Goal: Task Accomplishment & Management: Manage account settings

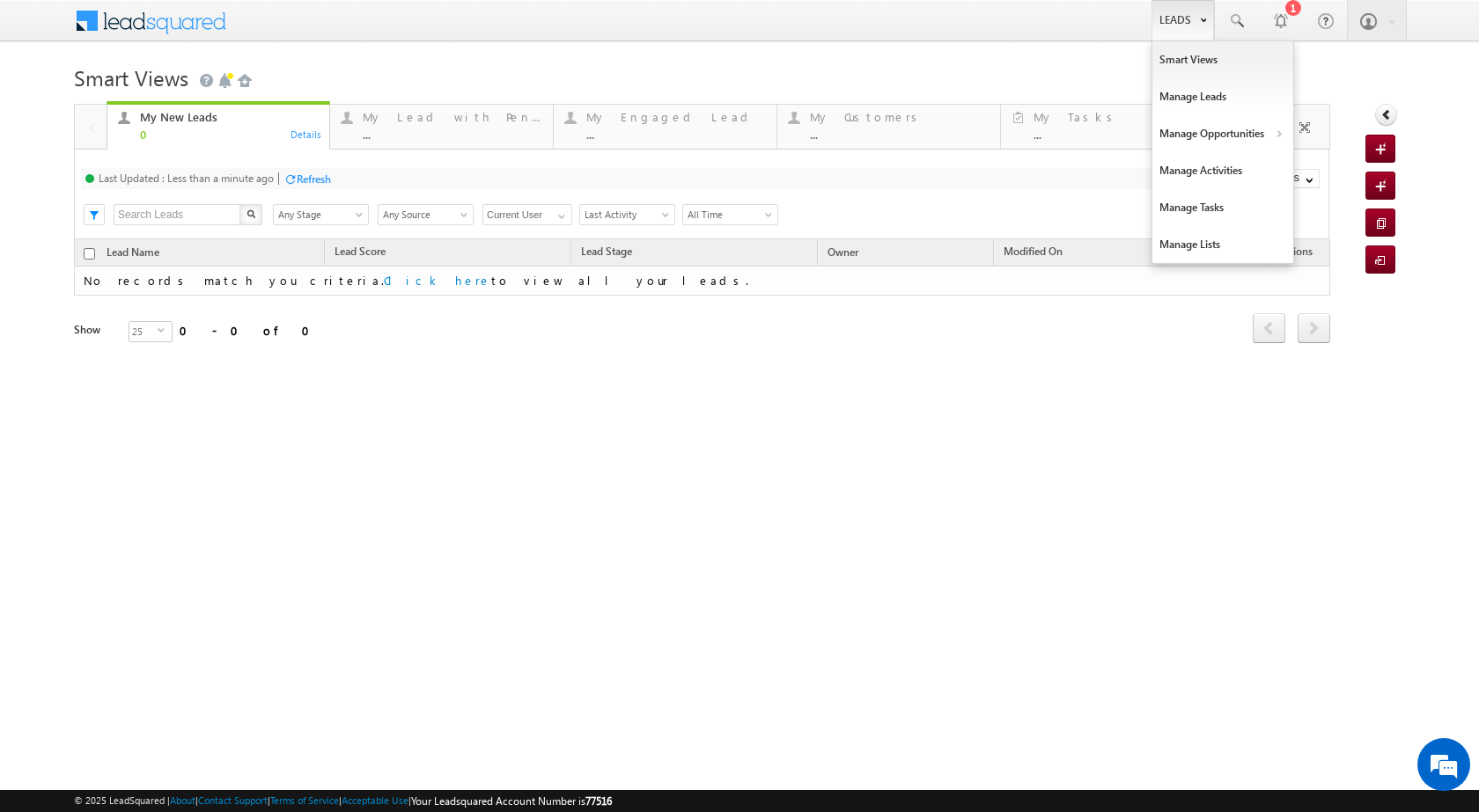
click at [1177, 29] on link "Leads" at bounding box center [1181, 20] width 62 height 40
click at [1272, 133] on link "Manage Opportunities" at bounding box center [1222, 133] width 141 height 37
click at [1205, 21] on b at bounding box center [1203, 18] width 6 height 11
click at [1278, 131] on b at bounding box center [1278, 135] width 6 height 11
click at [1313, 174] on link "Customers Leads" at bounding box center [1375, 172] width 161 height 37
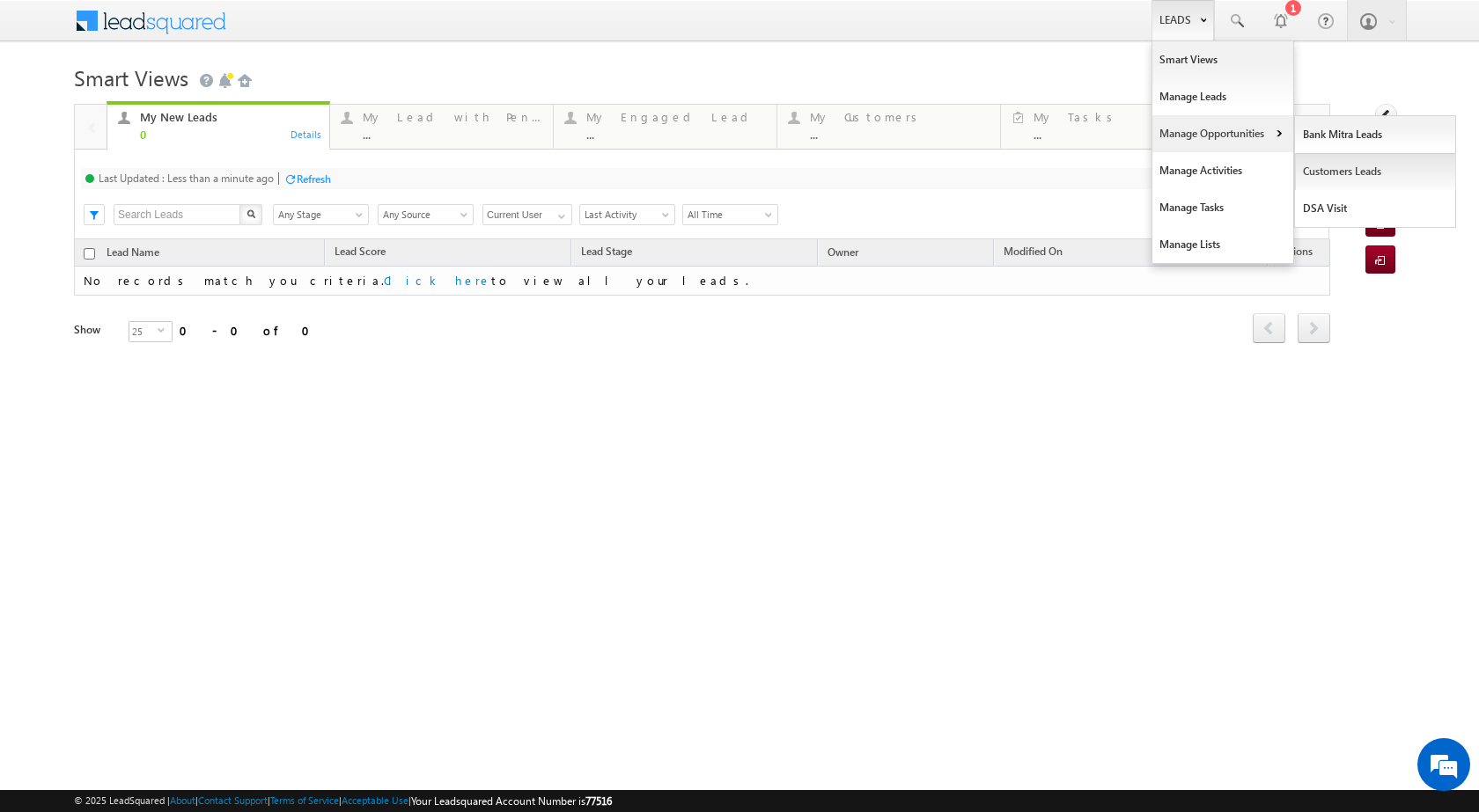
click at [1313, 174] on link "Customers Leads" at bounding box center [1375, 172] width 161 height 37
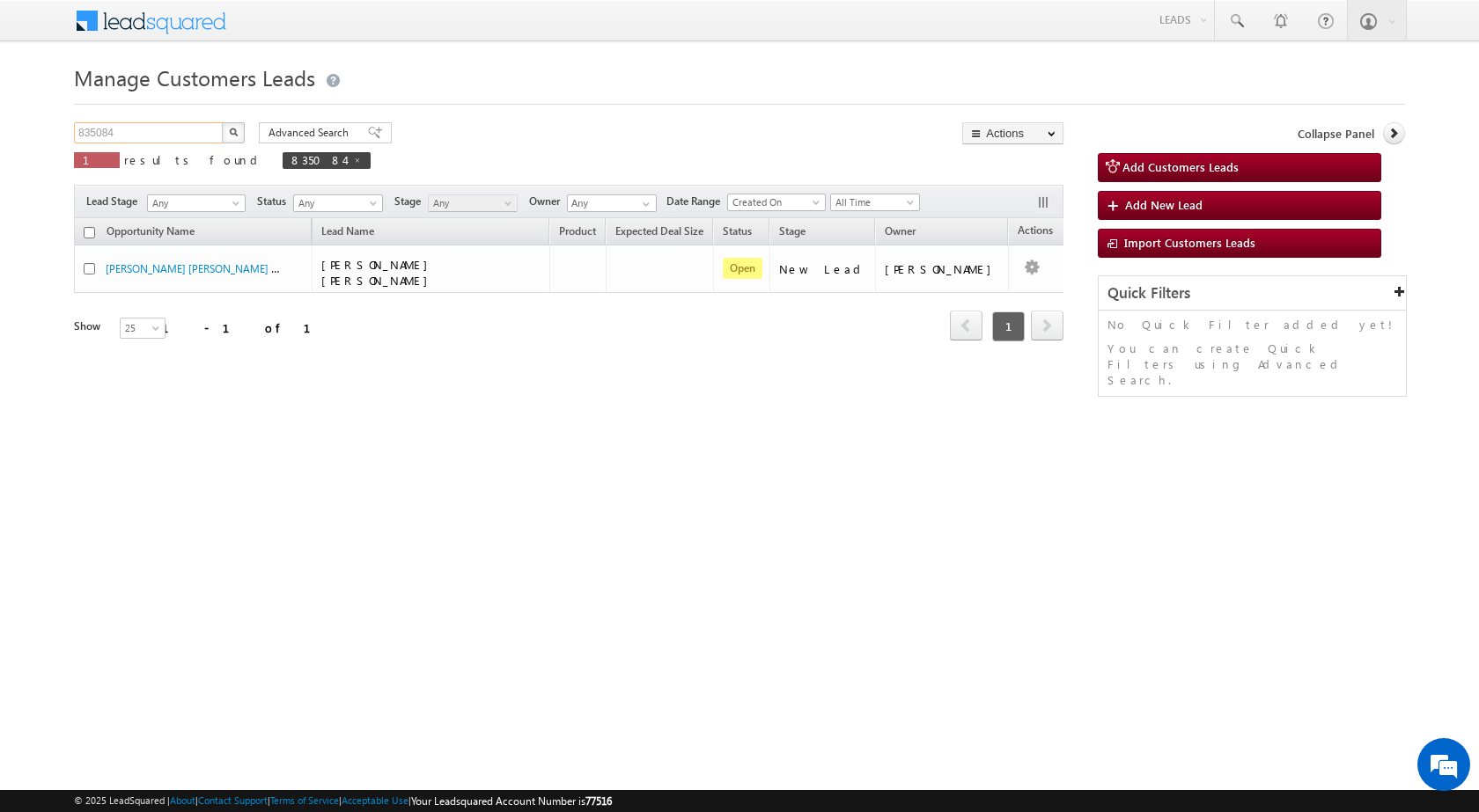
click at [185, 136] on input "835084" at bounding box center [149, 132] width 151 height 21
click at [187, 136] on input "835084" at bounding box center [149, 132] width 151 height 21
paste input "145"
type input "835145"
click at [236, 128] on img "button" at bounding box center [232, 131] width 9 height 9
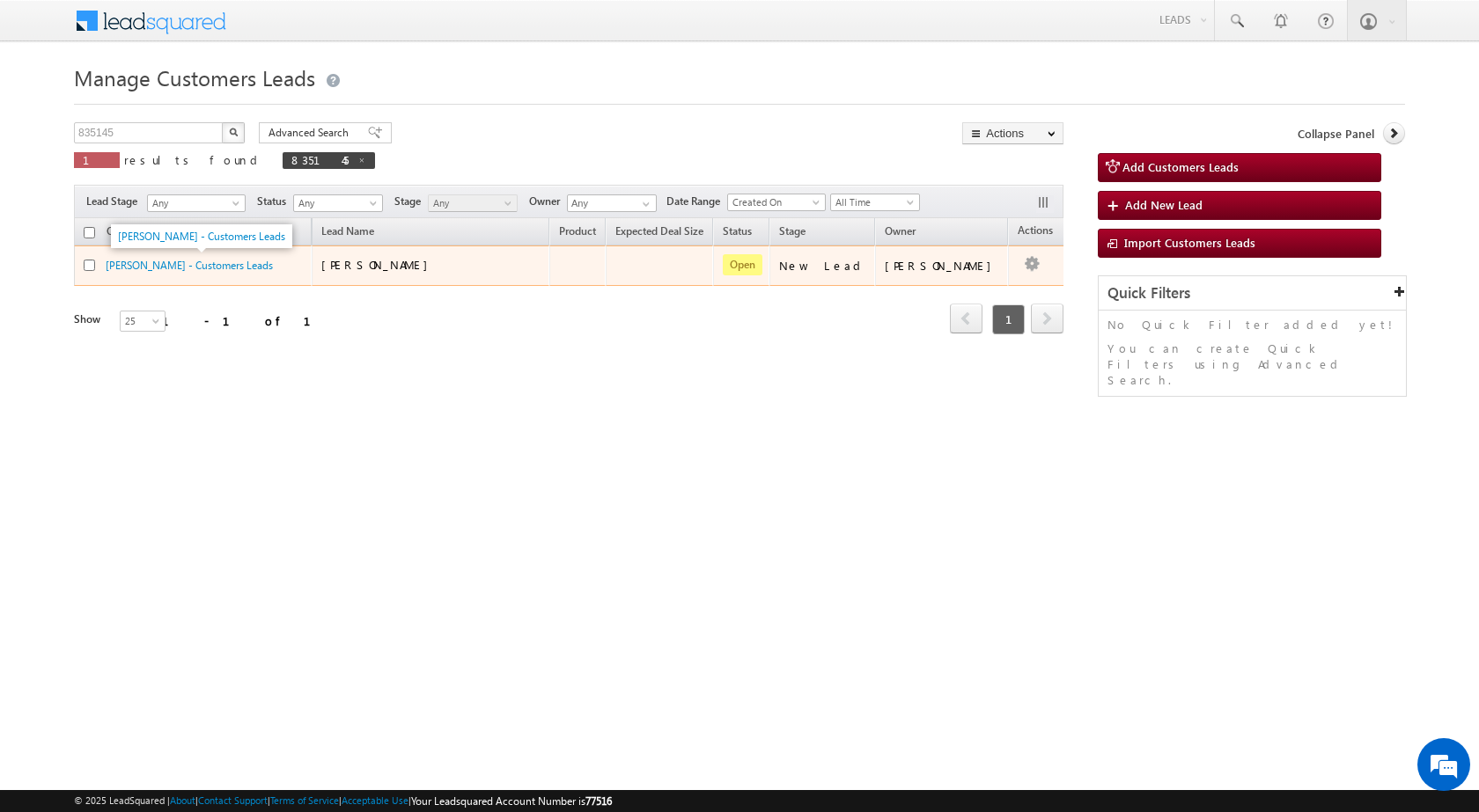
click at [137, 257] on span "VIJAY VELANI - Customers Leads" at bounding box center [189, 265] width 167 height 15
click at [143, 271] on link "VIJAY VELANI - Customers Leads" at bounding box center [189, 266] width 167 height 13
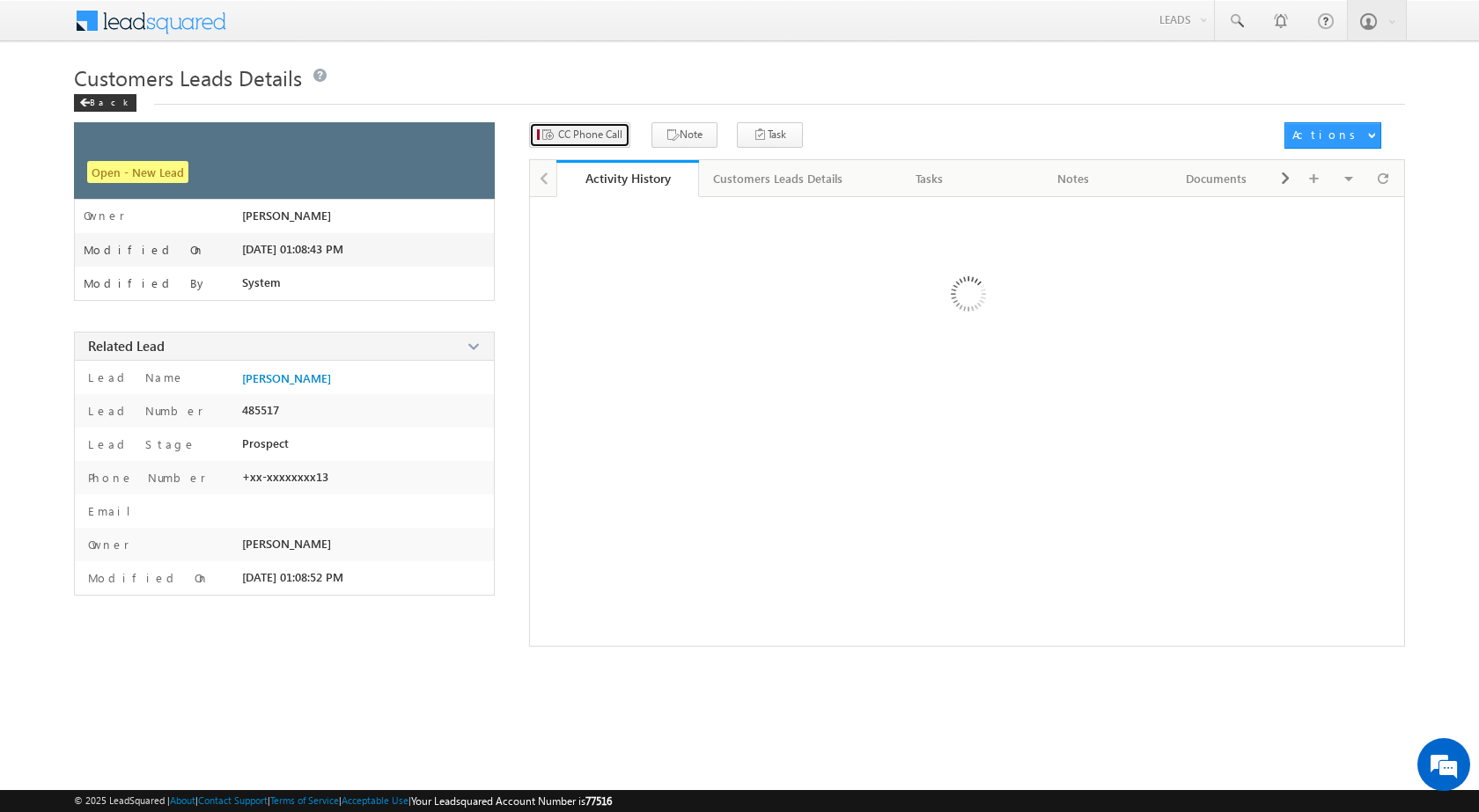
click at [609, 132] on span "CC Phone Call" at bounding box center [589, 134] width 64 height 16
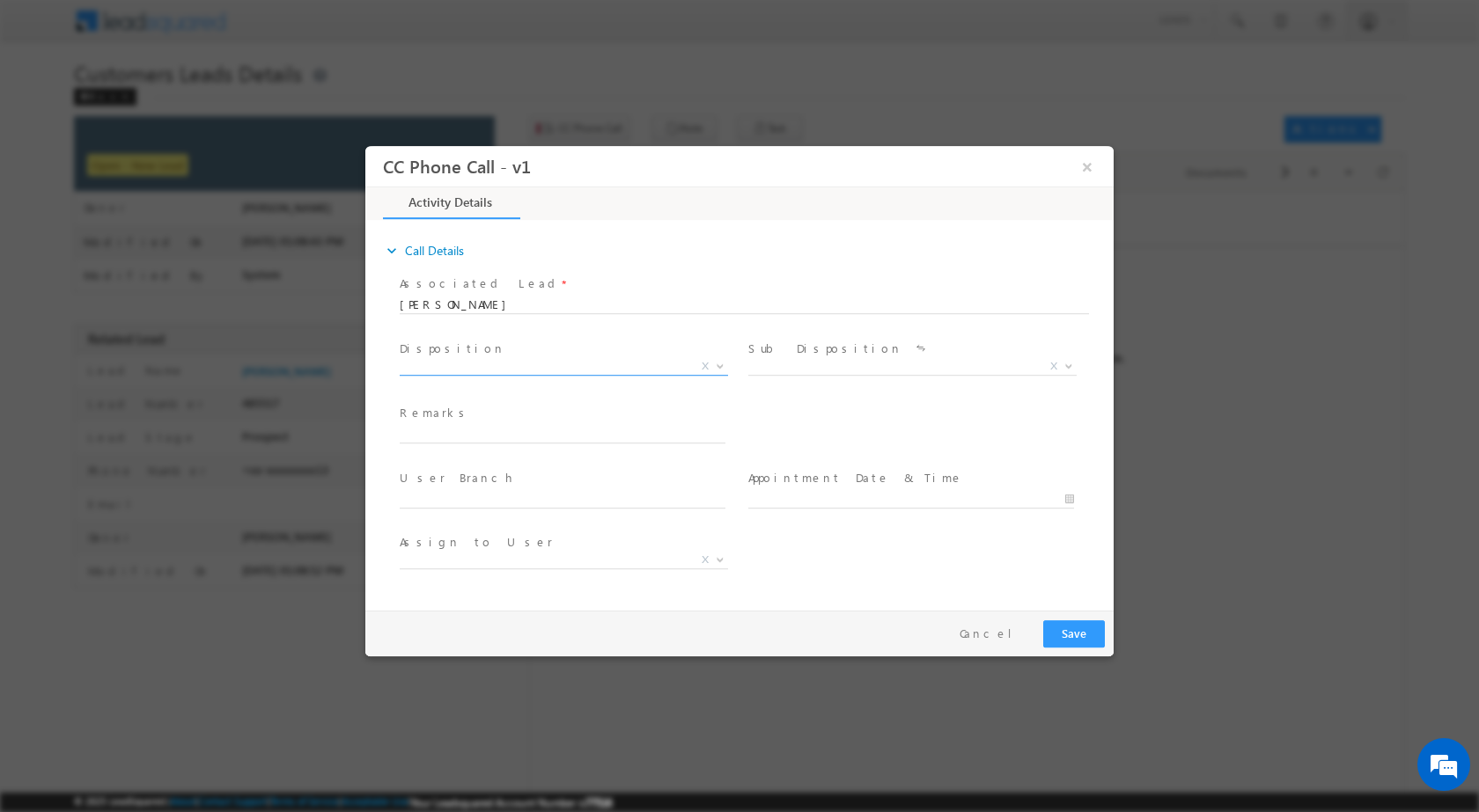
click at [721, 366] on b at bounding box center [720, 365] width 11 height 6
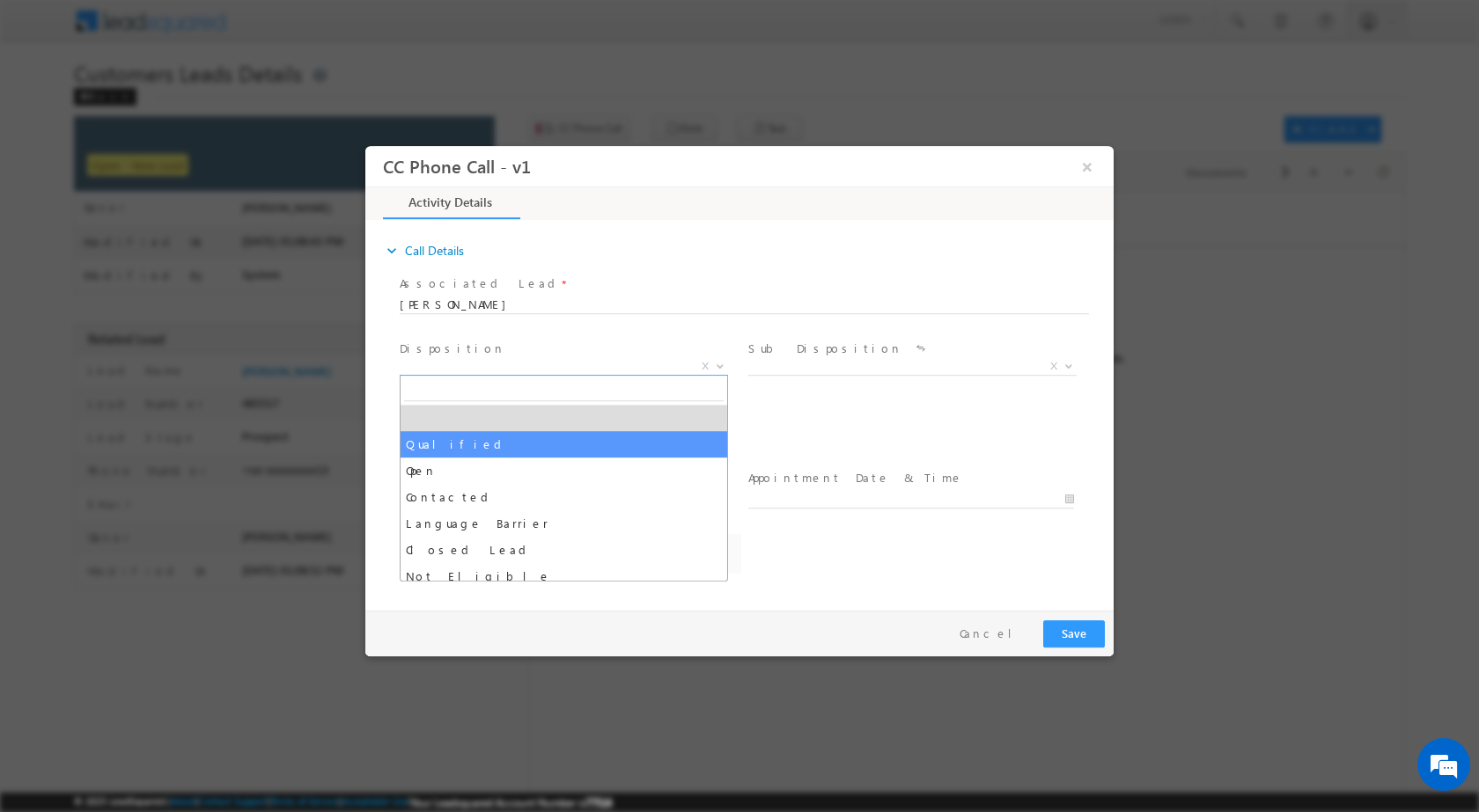
select select "amol.khopade@sgrlimited.in"
select select "Qualified"
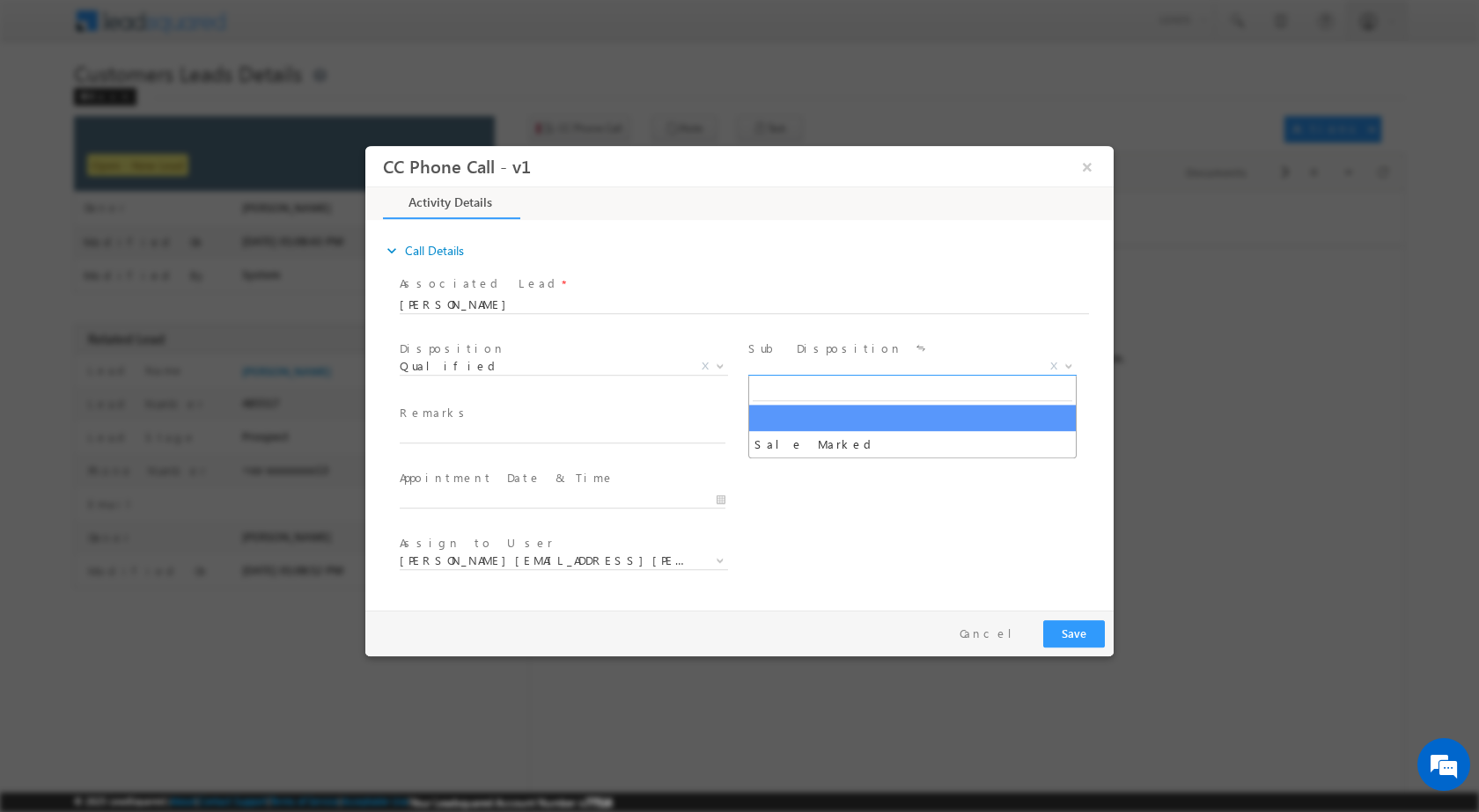
click at [1060, 369] on span at bounding box center [1066, 366] width 17 height 23
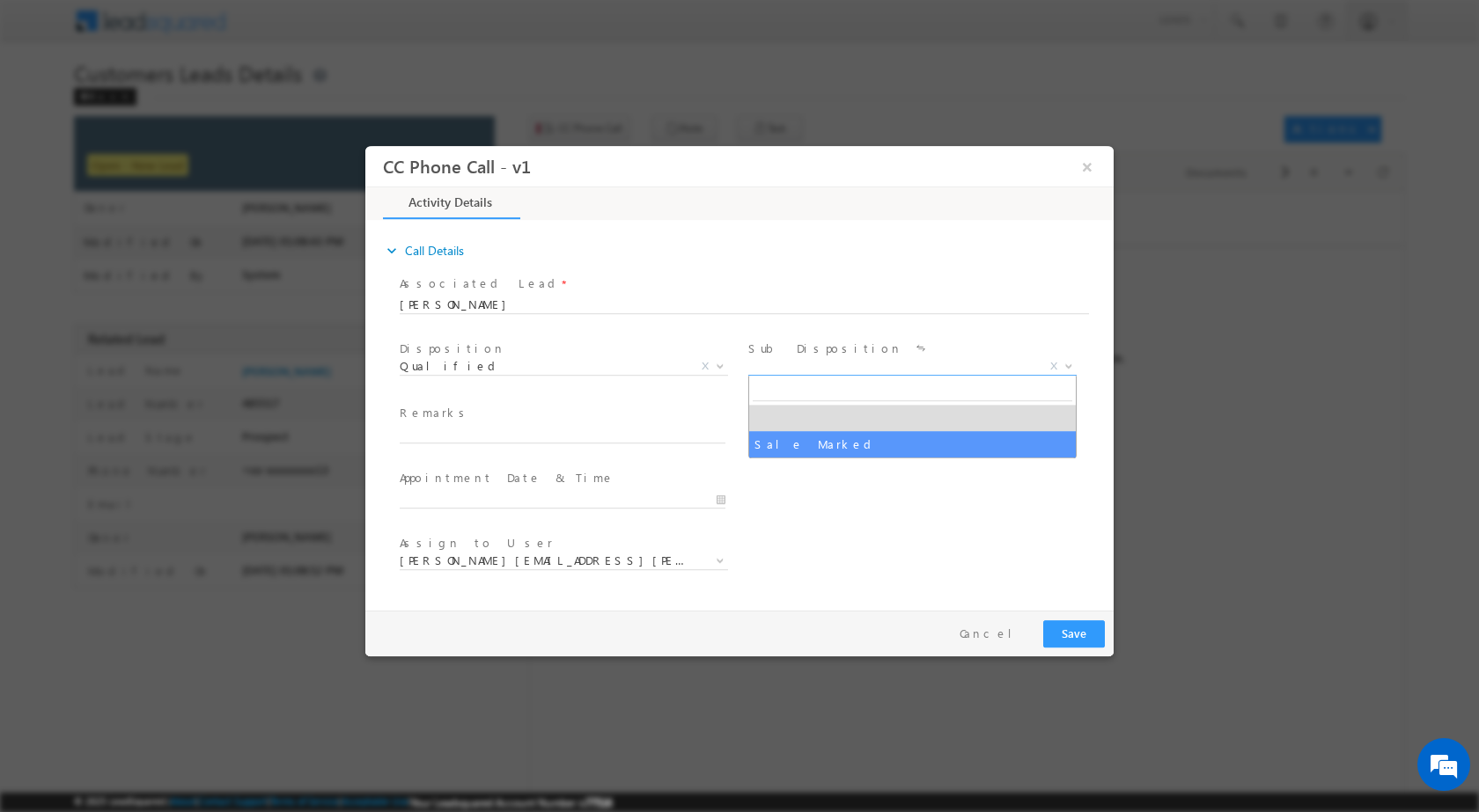
select select "Sale Marked"
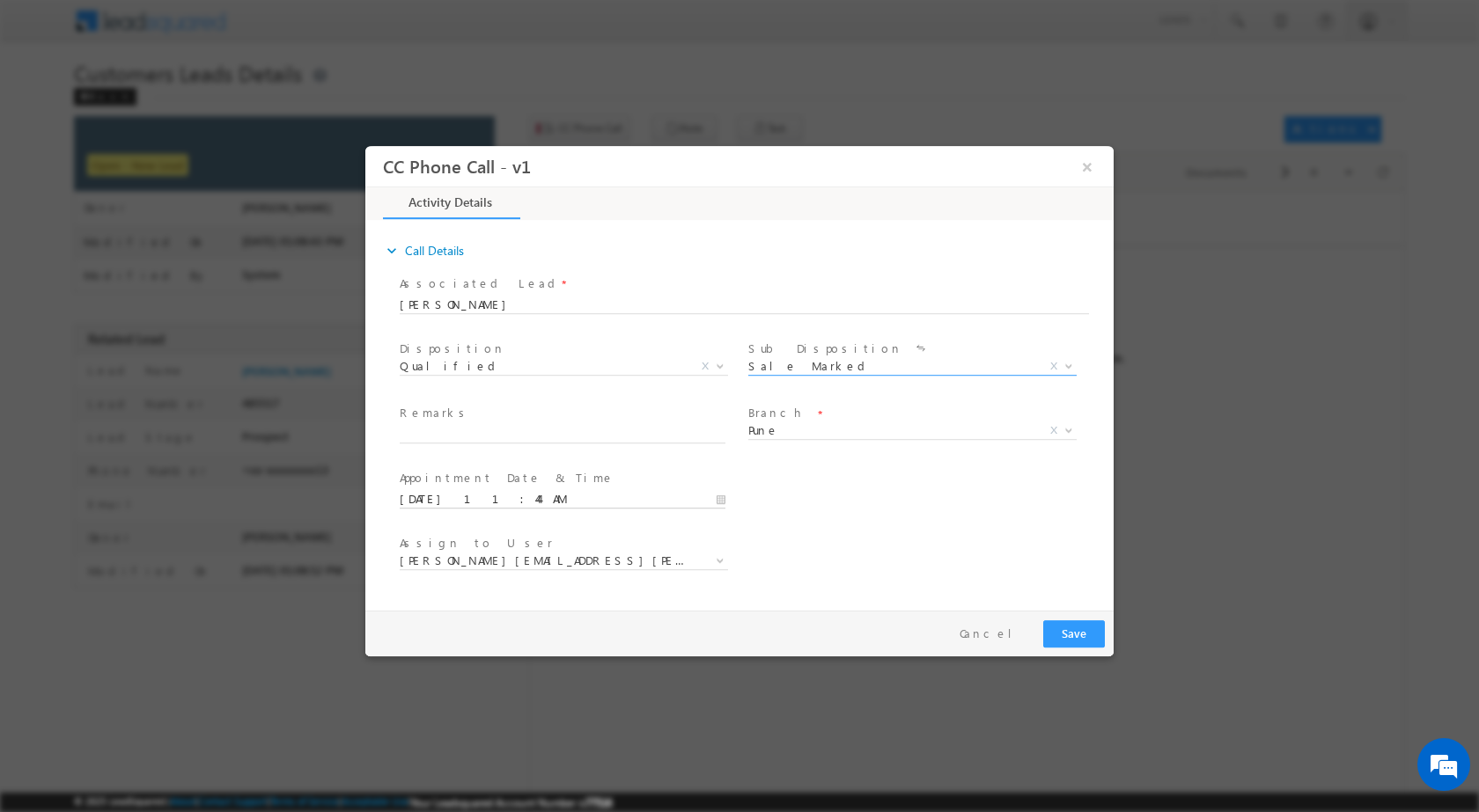
click at [718, 499] on input "09/06/2025 11:44 AM" at bounding box center [561, 499] width 325 height 17
type input "09/08/2025 11:44 AM"
drag, startPoint x: 446, startPoint y: 349, endPoint x: 464, endPoint y: 376, distance: 32.4
click at [516, 478] on input "44" at bounding box center [513, 478] width 73 height 12
type input "00"
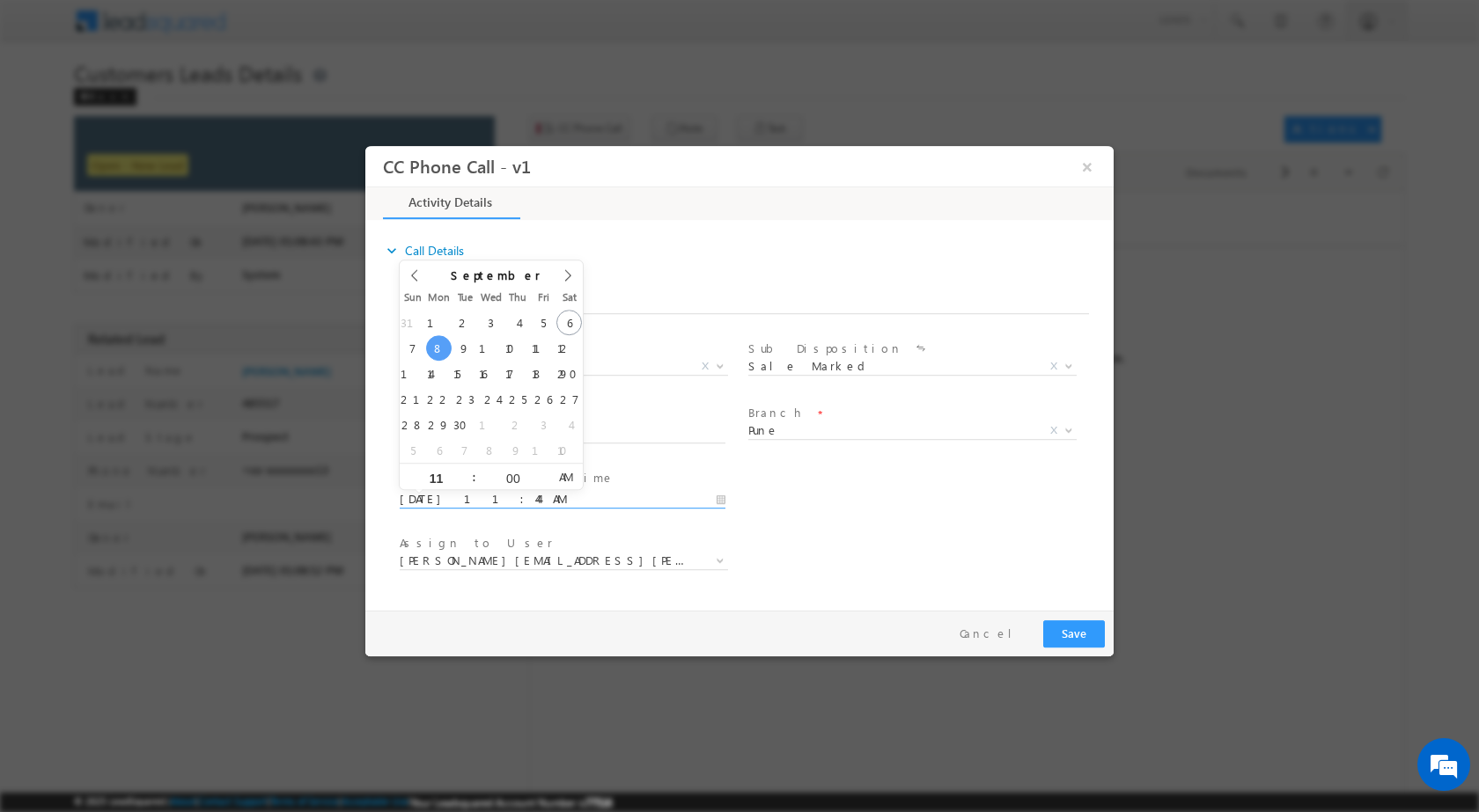
type input "09/08/2025 11:00 AM"
click at [915, 539] on div "Assign to User * amol.khopade@sgrlimited.in anant.giri@sgrlimited.in chaitali.a…" at bounding box center [754, 562] width 717 height 65
click at [723, 560] on b at bounding box center [720, 560] width 11 height 6
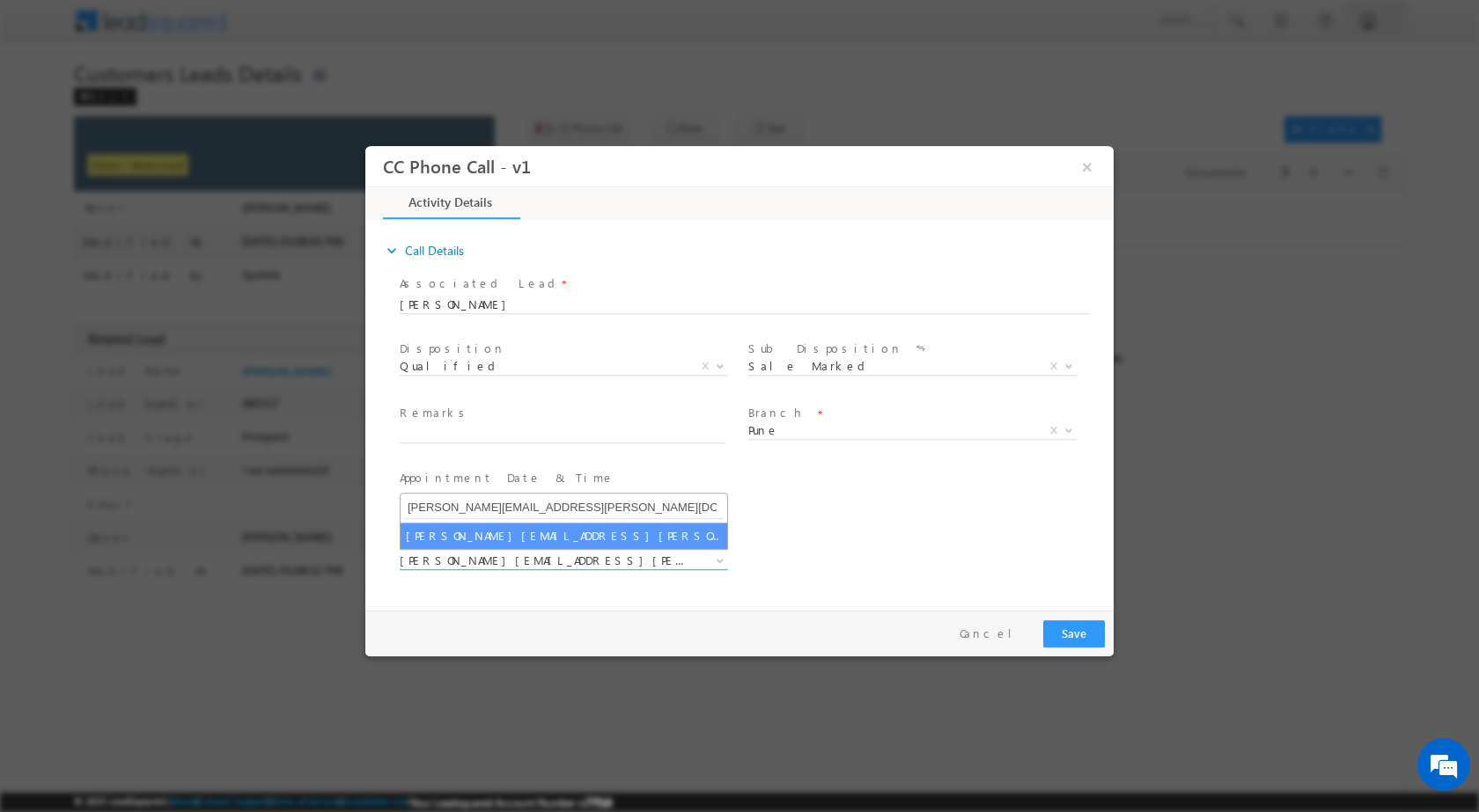
type input "sakshi.desai@sgrlimited.in"
select select "sakshi.desai@sgrlimited.in"
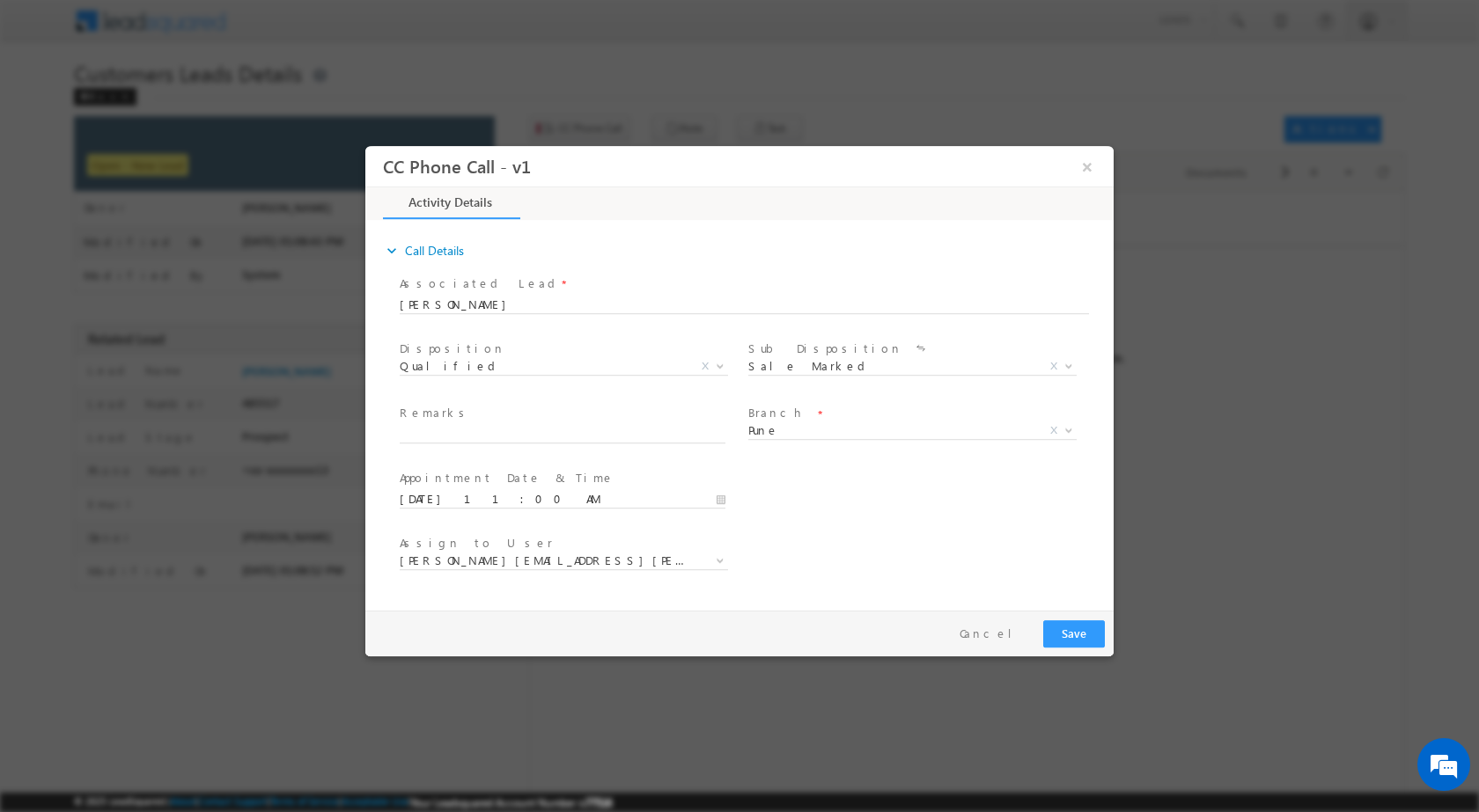
click at [572, 420] on span "Remarks *" at bounding box center [561, 414] width 324 height 19
click at [576, 436] on input "text" at bounding box center [561, 434] width 325 height 17
paste input "06/09-Customer Name is Vijay Velani Customer age is 61 yrs Loan Type is LAP Loa…"
type input "06/09-Customer Name is Vijay Velani Customer age is 61 yrs Loan Type is LAP Loa…"
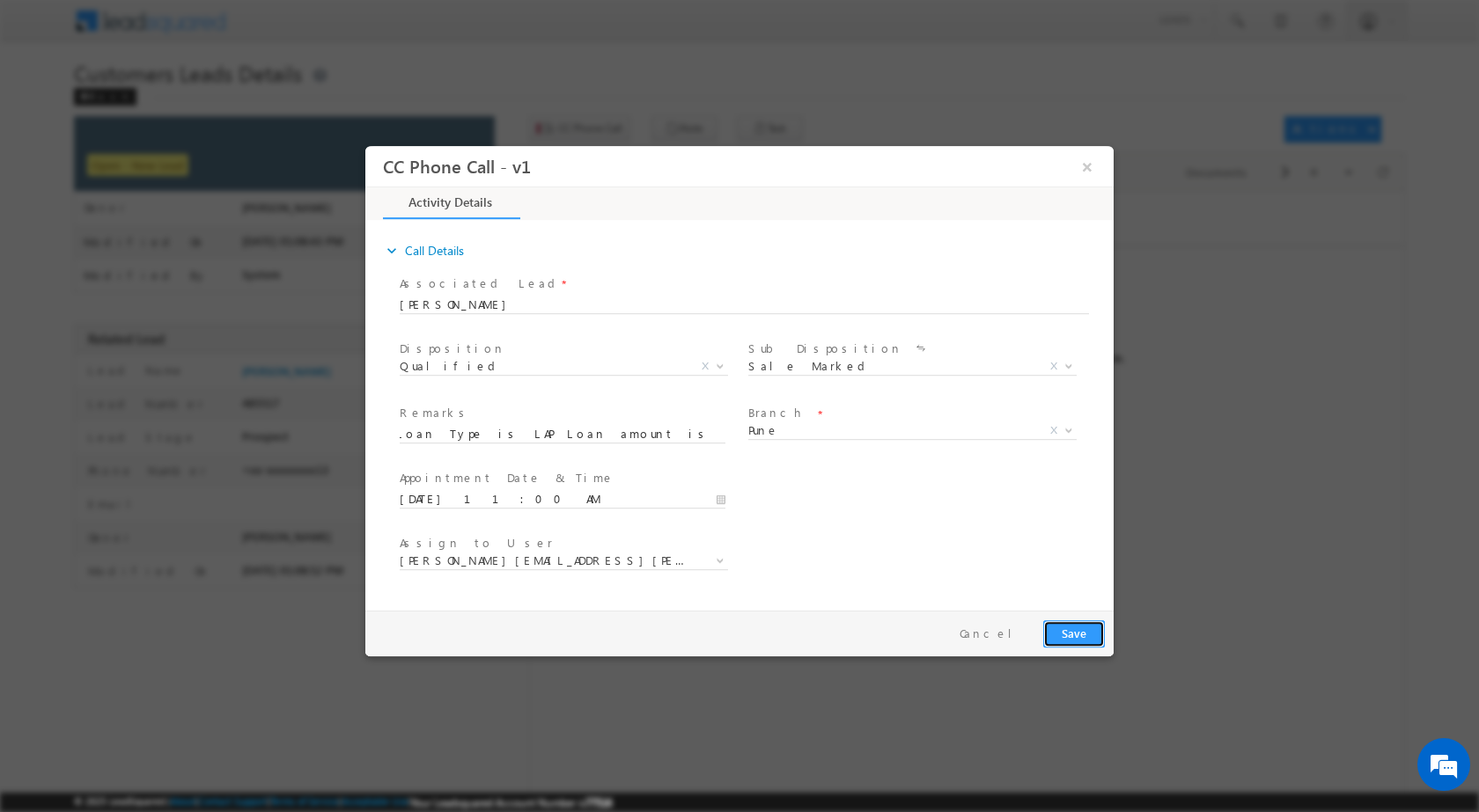
click at [1097, 639] on button "Save" at bounding box center [1074, 633] width 61 height 27
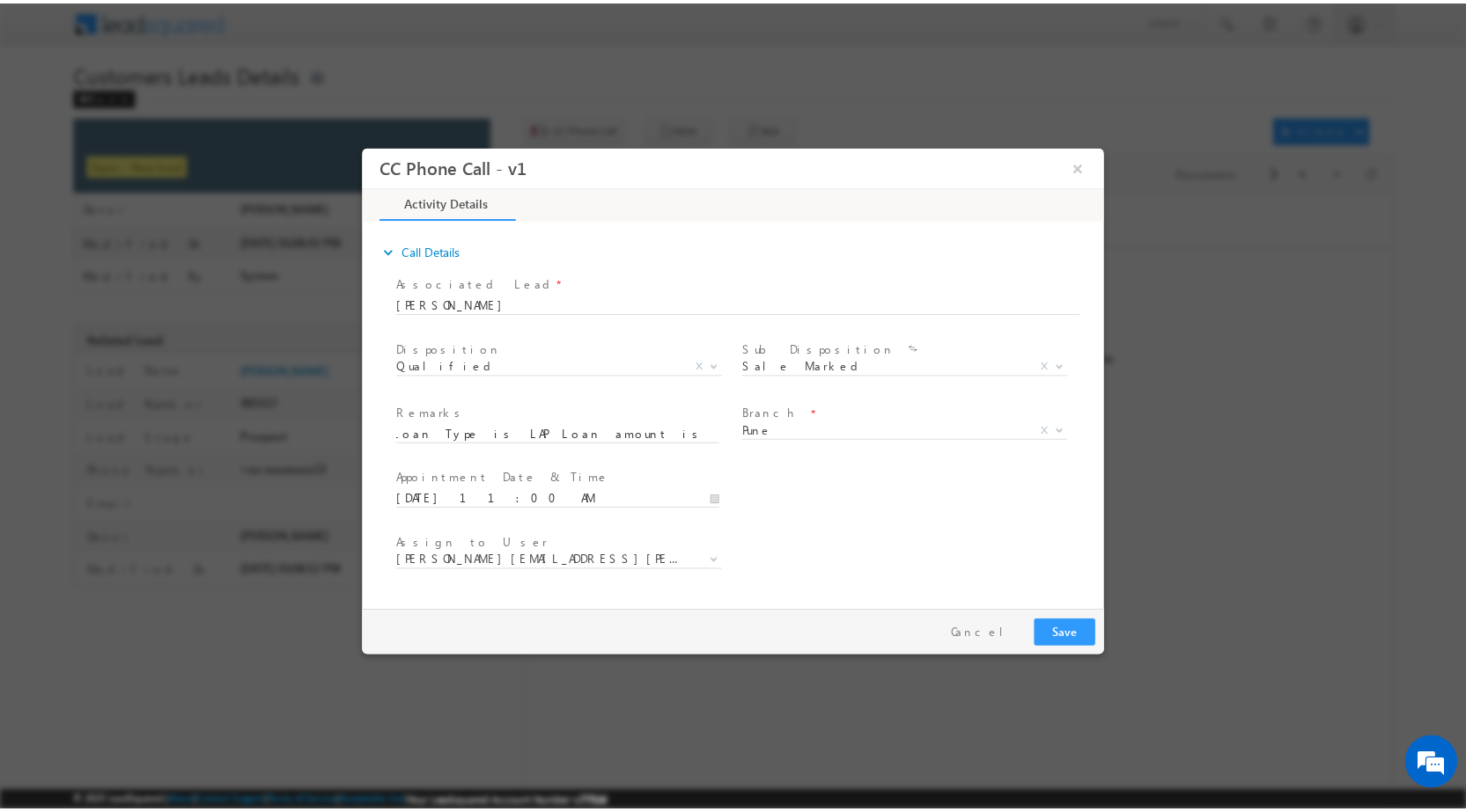
scroll to position [0, 0]
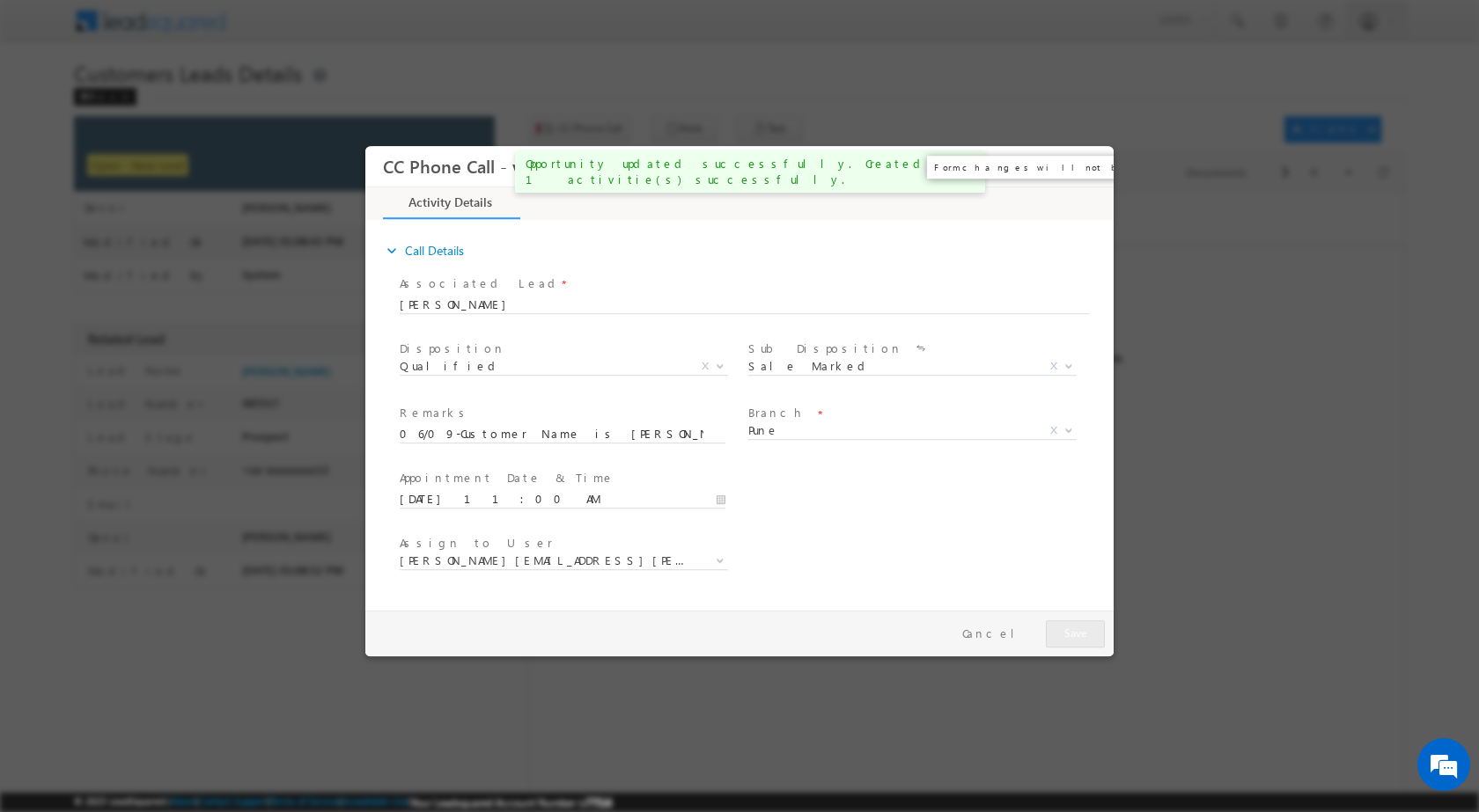
click at [1085, 173] on button "×" at bounding box center [1086, 166] width 30 height 33
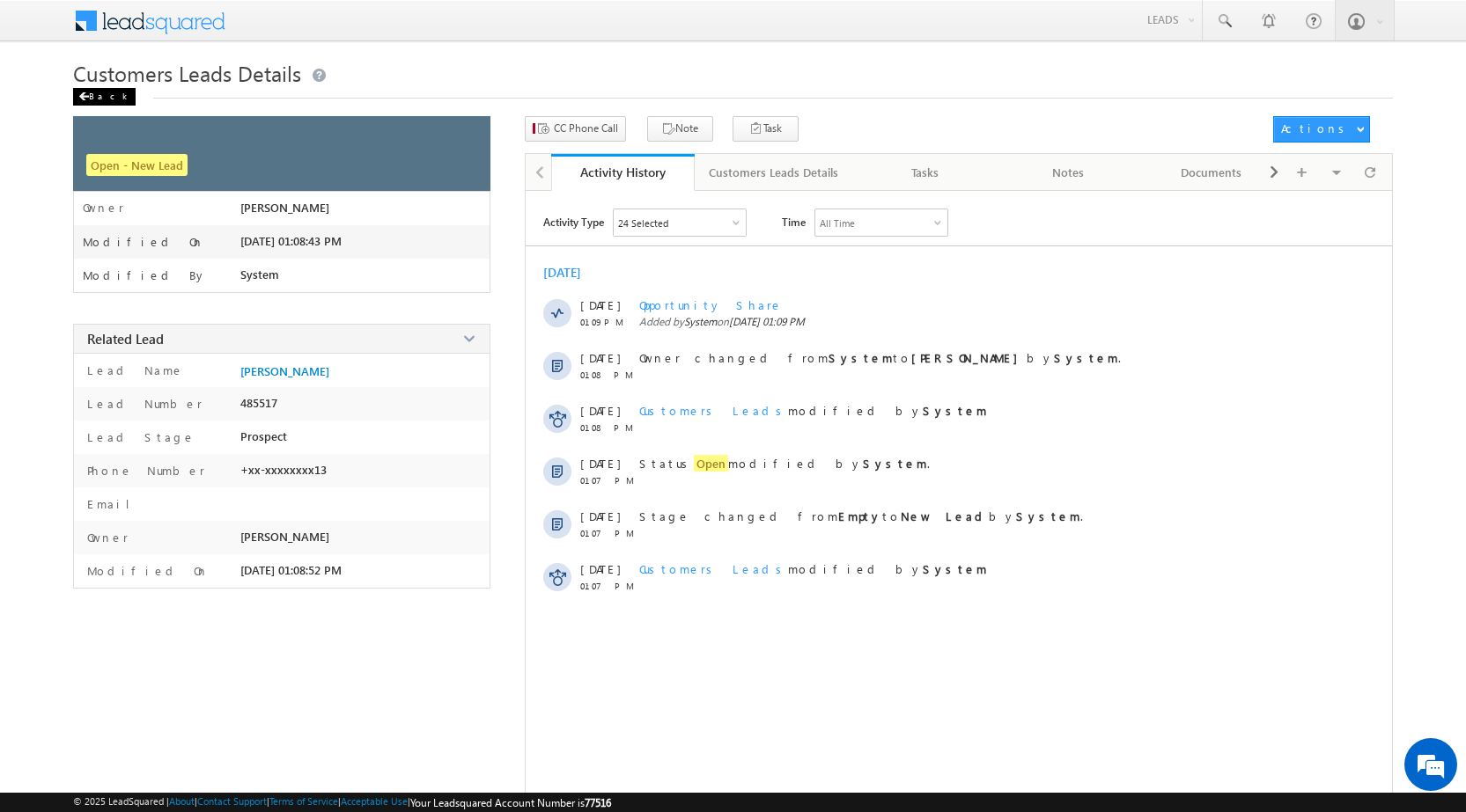
click at [96, 97] on div "Back" at bounding box center [104, 97] width 62 height 17
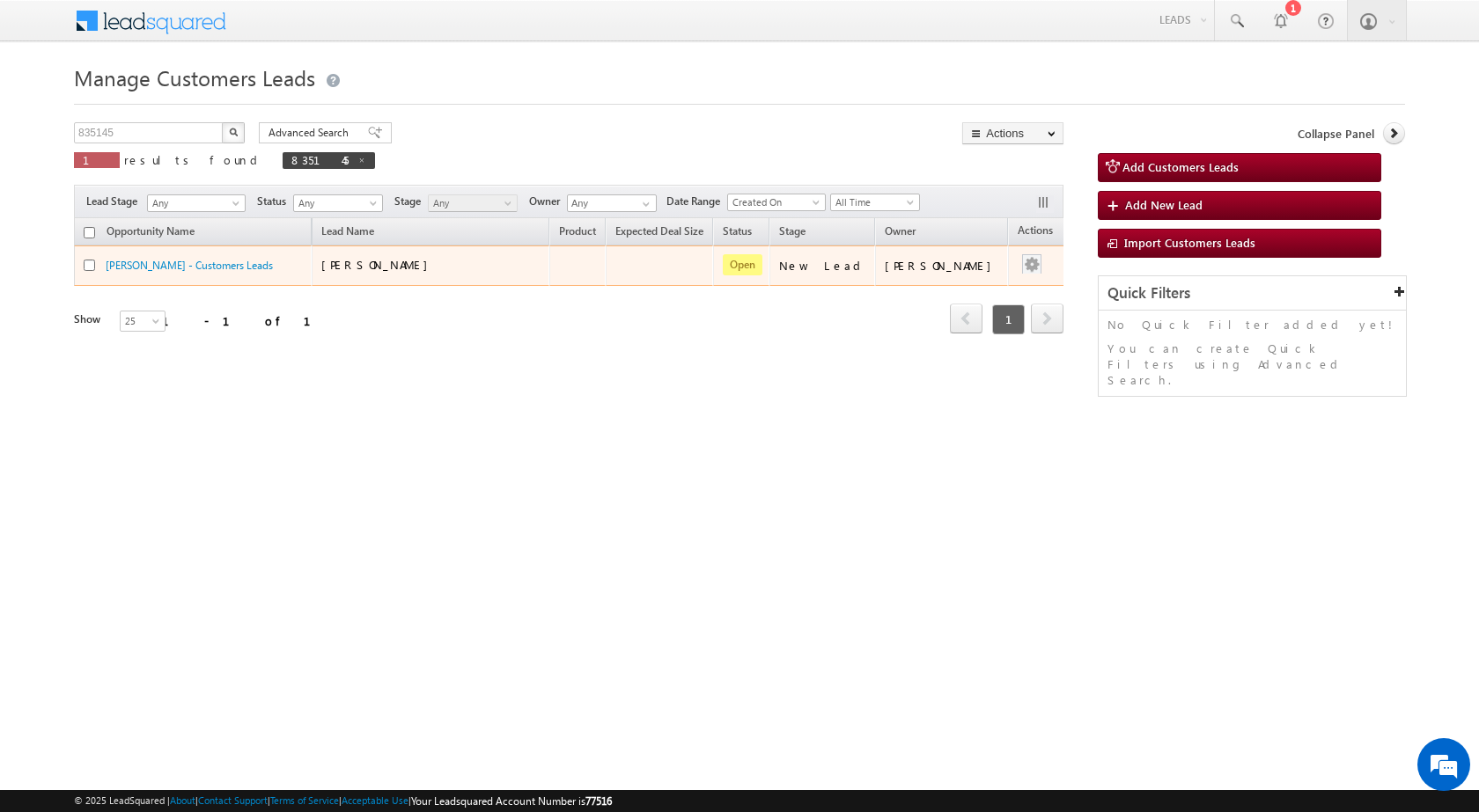
click at [1023, 264] on td at bounding box center [1044, 266] width 73 height 40
click at [1005, 280] on link "Edit" at bounding box center [996, 288] width 88 height 21
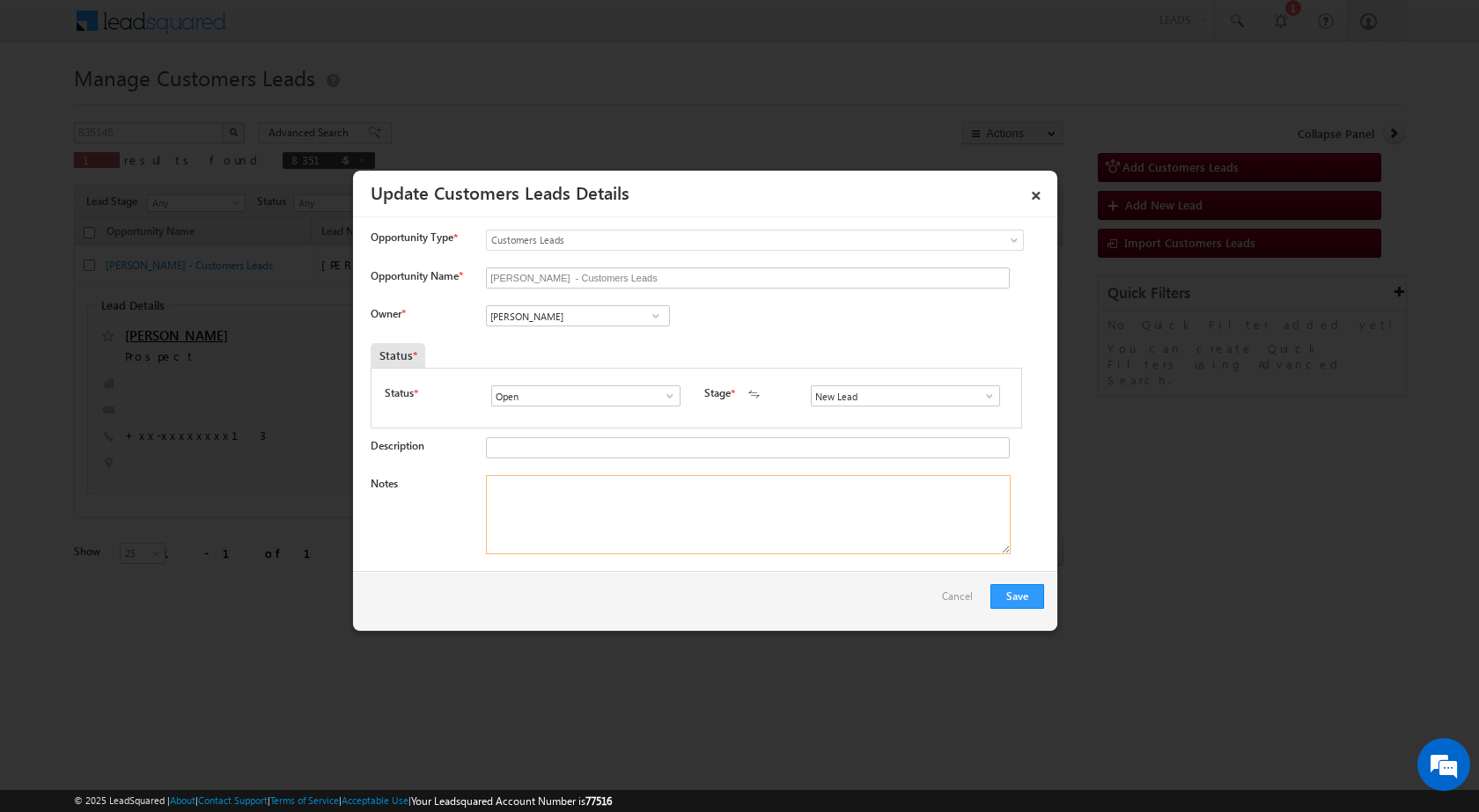
click at [701, 511] on textarea "Notes" at bounding box center [748, 514] width 525 height 80
paste textarea "06/09-Customer Name is Vijay Velani Customer age is 61 yrs Loan Type is LAP Loa…"
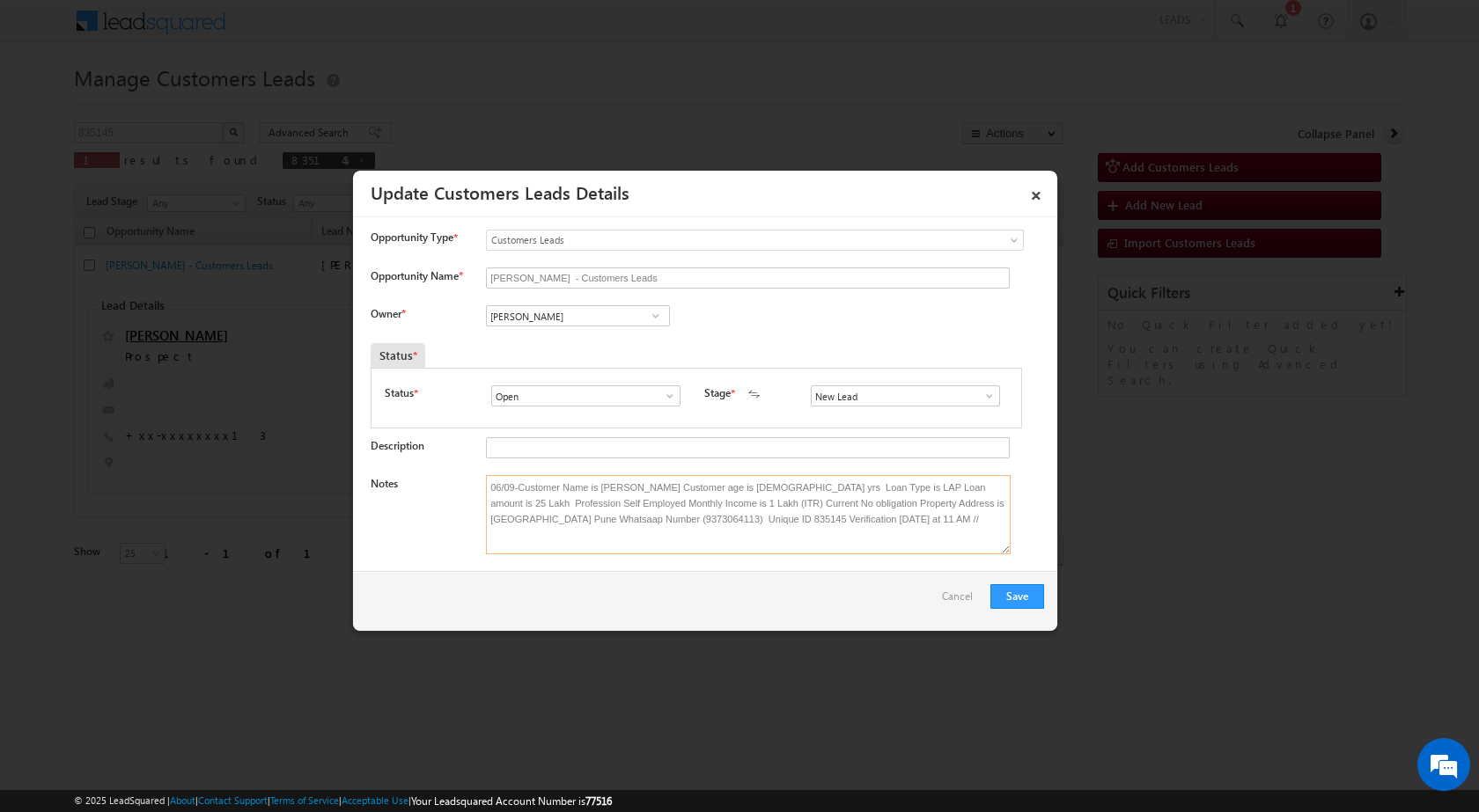
type textarea "06/09-Customer Name is Vijay Velani Customer age is 61 yrs Loan Type is LAP Loa…"
click at [662, 313] on span at bounding box center [656, 316] width 17 height 14
paste input "sakshi.desai@sgrlimited.in"
click at [610, 345] on span "sakshi.desai@sgrlimited.in" at bounding box center [572, 351] width 158 height 13
type input "Sakshi Shrikant Desai"
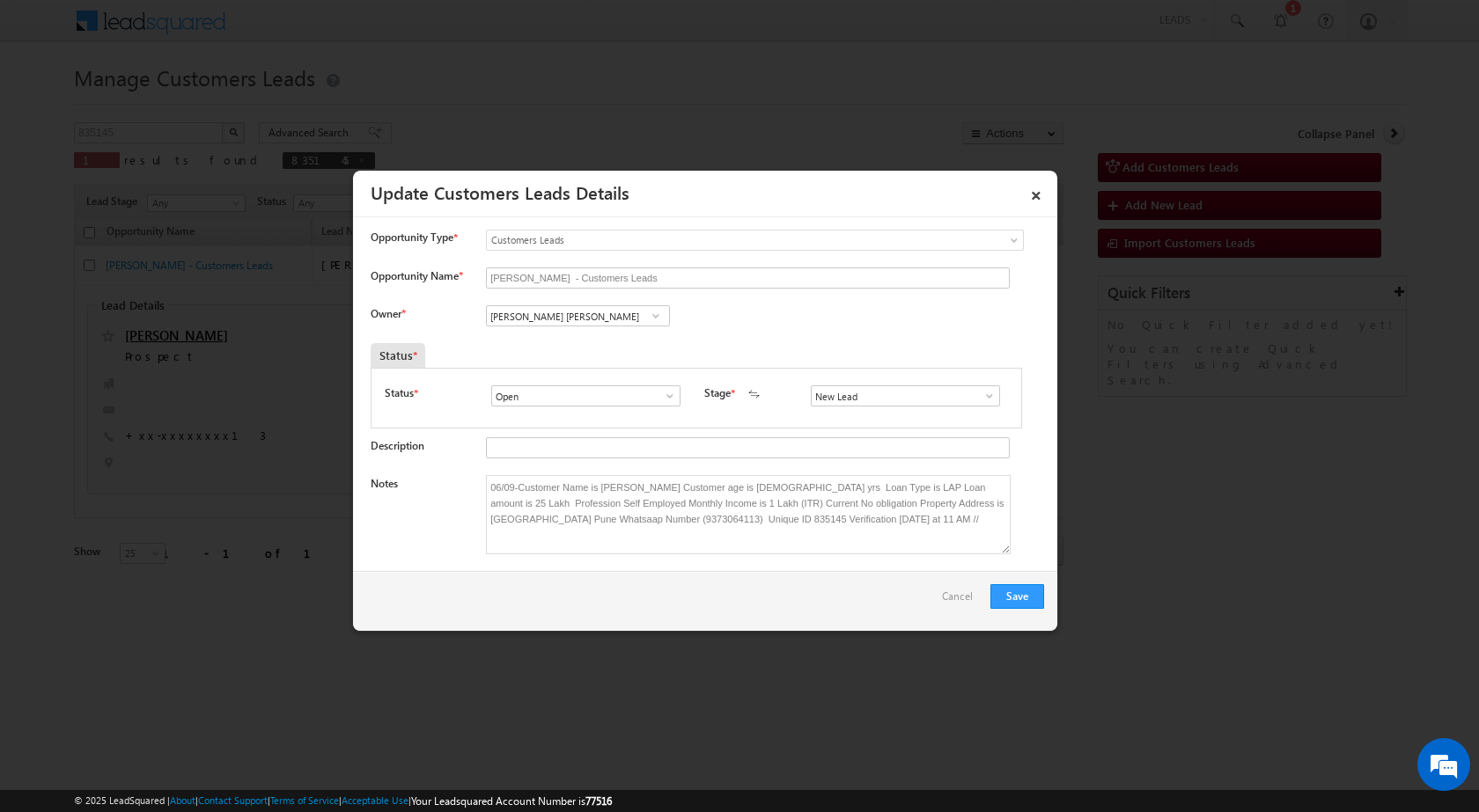
click at [1024, 571] on div "Save Cancel" at bounding box center [705, 601] width 704 height 60
click at [1028, 588] on button "Save" at bounding box center [1017, 597] width 54 height 25
